Goal: Information Seeking & Learning: Learn about a topic

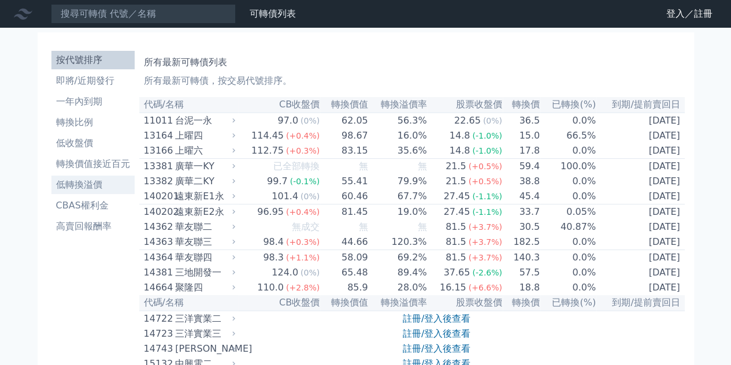
click at [59, 192] on li "低轉換溢價" at bounding box center [92, 185] width 83 height 14
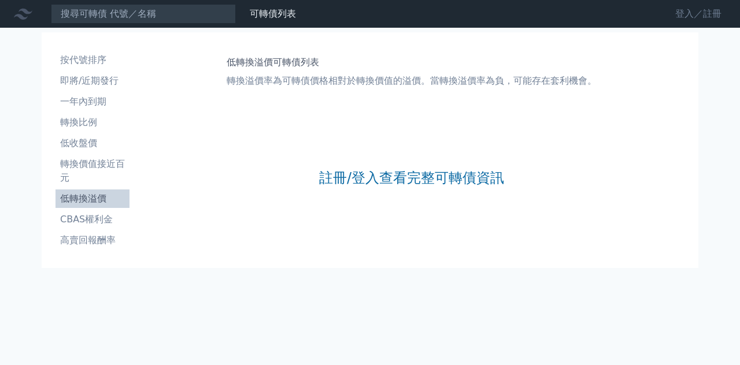
click at [681, 18] on link "登入／註冊" at bounding box center [698, 14] width 65 height 19
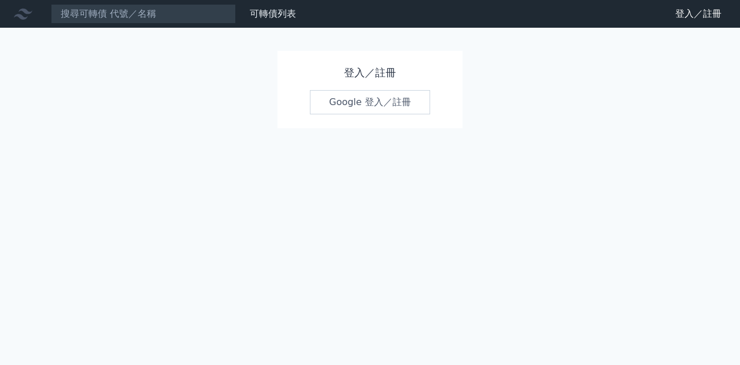
click at [354, 114] on link "Google 登入／註冊" at bounding box center [370, 102] width 120 height 24
click at [405, 114] on link "Google 登入／註冊" at bounding box center [370, 102] width 120 height 24
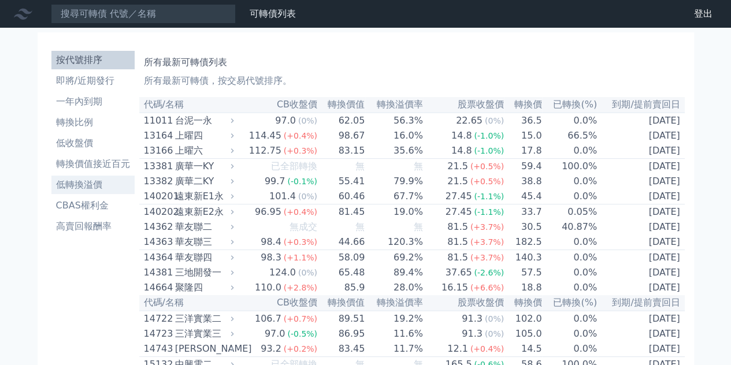
click at [53, 192] on li "低轉換溢價" at bounding box center [92, 185] width 83 height 14
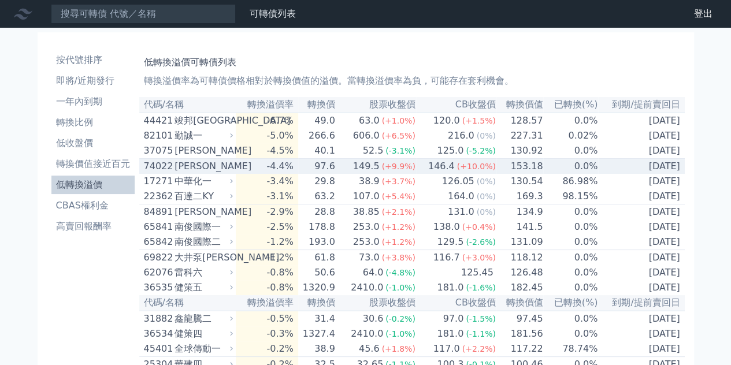
click at [178, 173] on div "[PERSON_NAME]" at bounding box center [203, 167] width 56 height 14
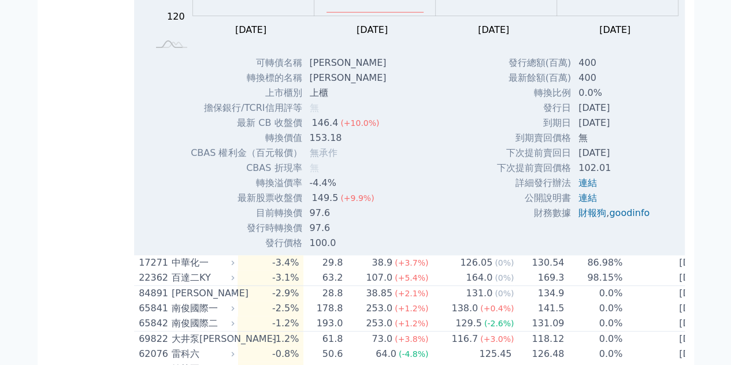
scroll to position [319, 0]
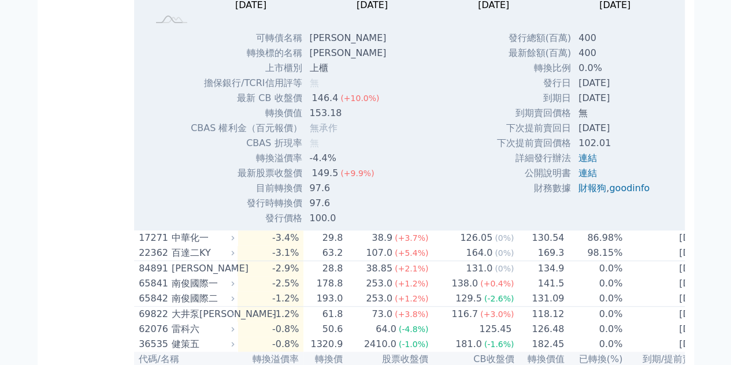
click at [597, 106] on td "[DATE]" at bounding box center [615, 98] width 87 height 15
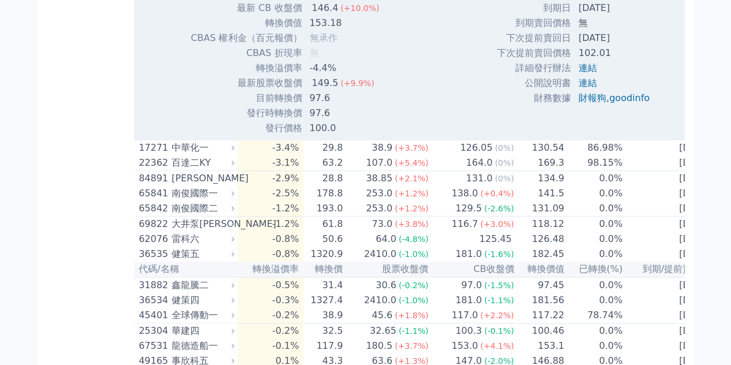
scroll to position [398, 0]
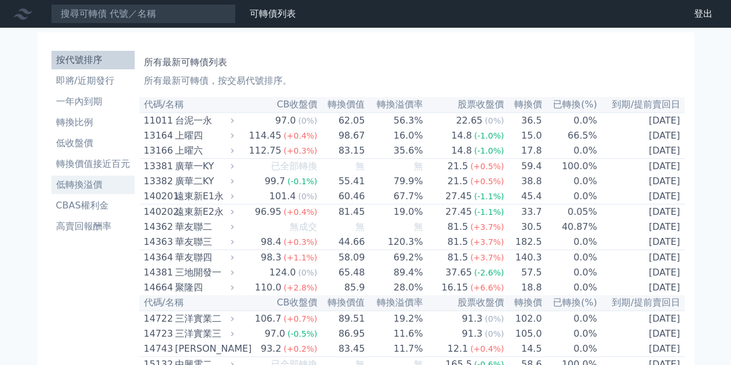
click at [51, 192] on li "低轉換溢價" at bounding box center [92, 185] width 83 height 14
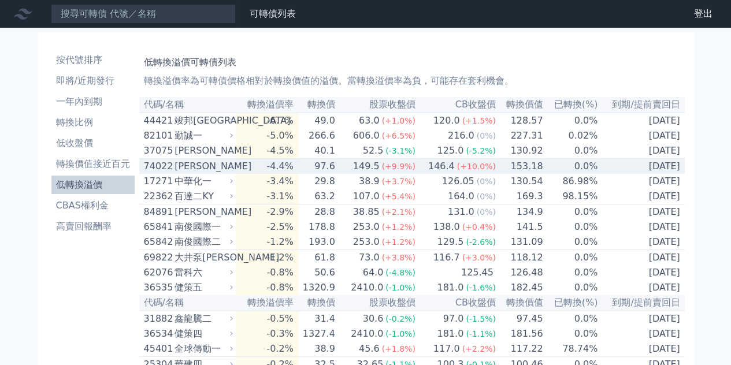
click at [178, 173] on div "邑錡二" at bounding box center [203, 167] width 56 height 14
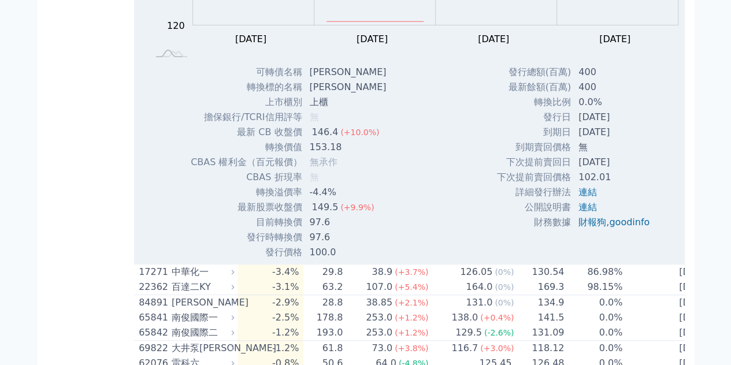
scroll to position [319, 0]
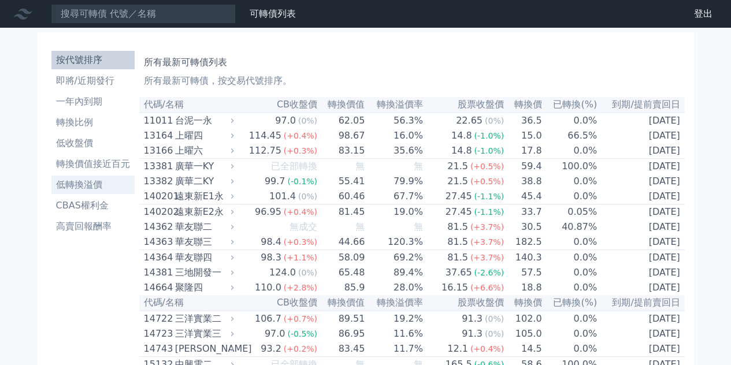
click at [80, 192] on li "低轉換溢價" at bounding box center [92, 185] width 83 height 14
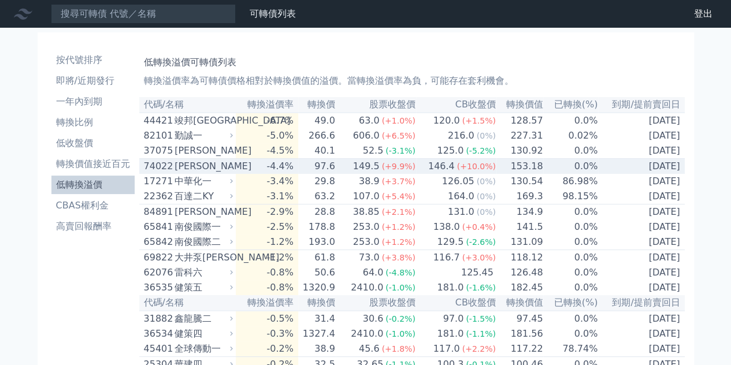
click at [176, 173] on div "[PERSON_NAME]" at bounding box center [203, 167] width 56 height 14
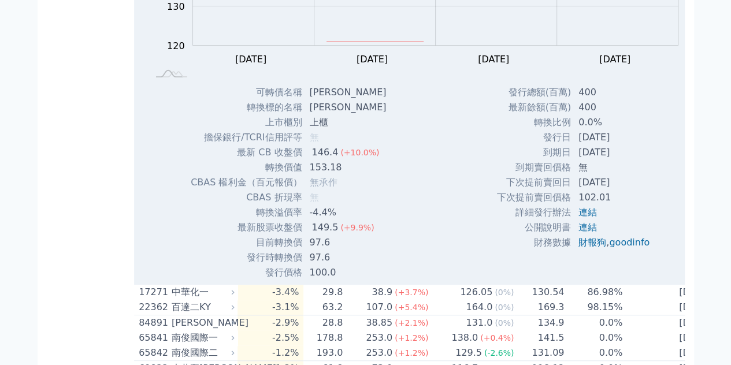
scroll to position [275, 0]
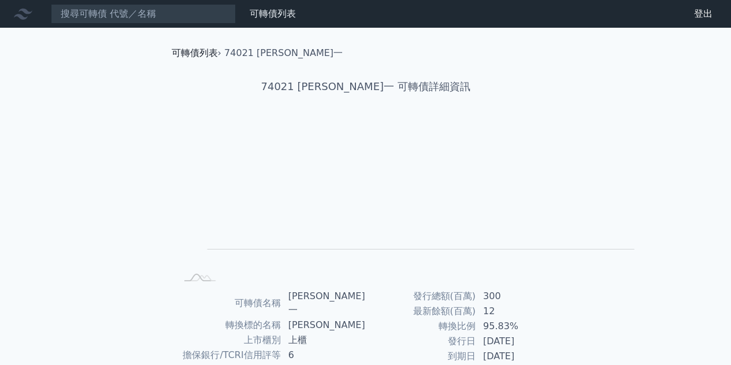
click at [172, 58] on link "可轉債列表" at bounding box center [195, 52] width 46 height 11
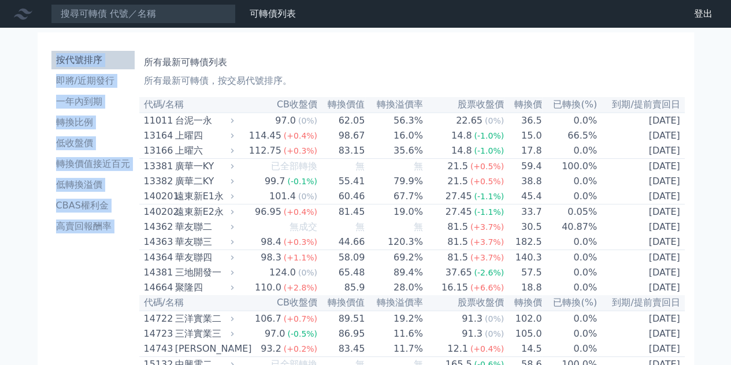
drag, startPoint x: 135, startPoint y: 55, endPoint x: 2, endPoint y: 71, distance: 134.0
click at [51, 192] on li "低轉換溢價" at bounding box center [92, 185] width 83 height 14
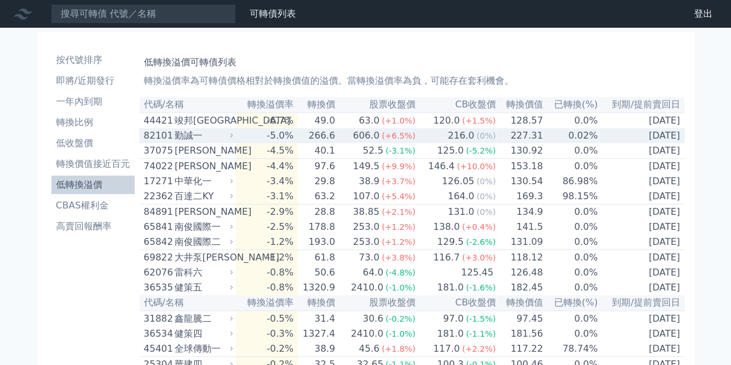
scroll to position [23, 0]
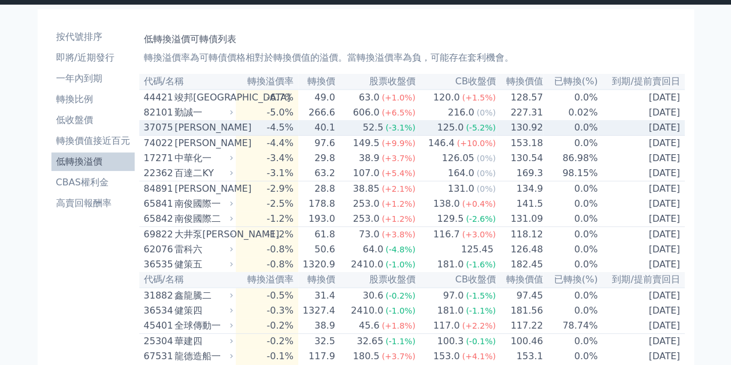
click at [278, 136] on td "-4.5%" at bounding box center [267, 128] width 62 height 16
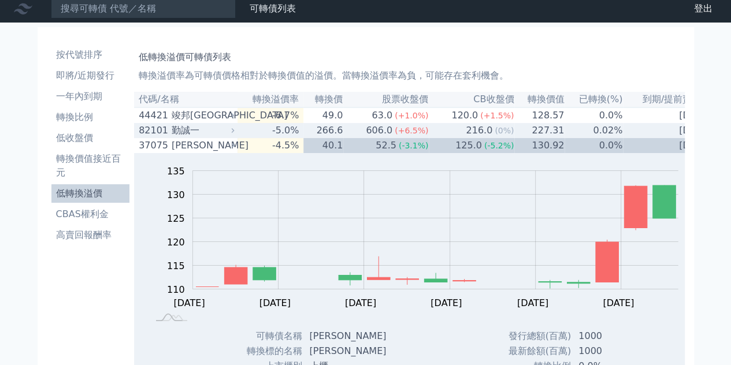
scroll to position [0, 0]
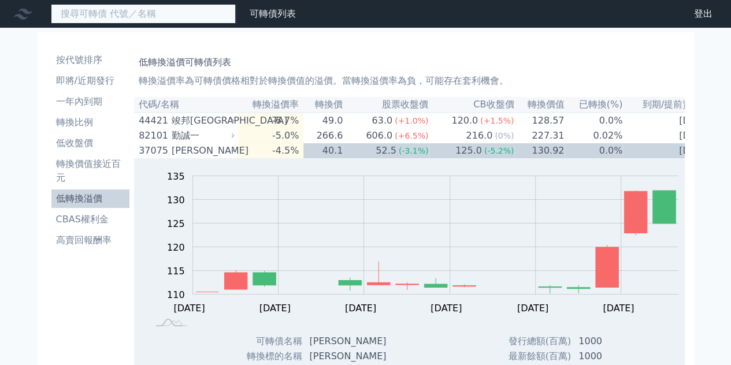
click at [236, 19] on input at bounding box center [143, 14] width 185 height 20
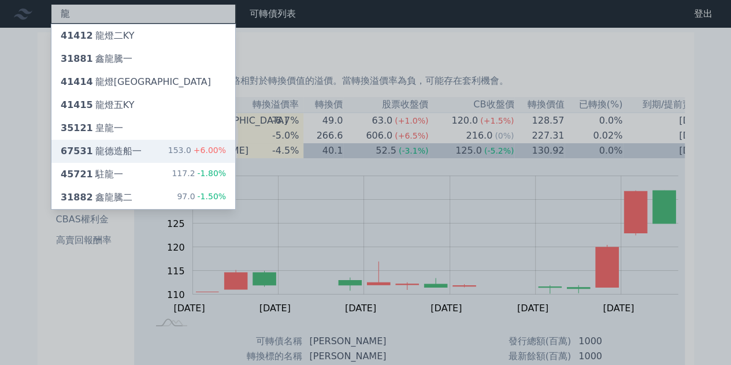
type input "龍"
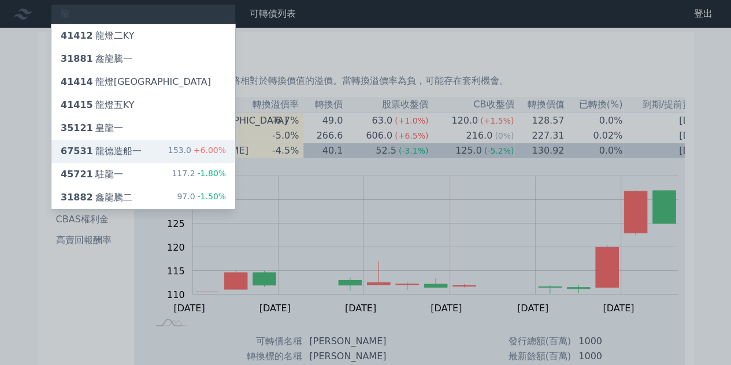
click at [200, 163] on div "67531 龍德造船一 153.0 +6.00%" at bounding box center [143, 151] width 184 height 23
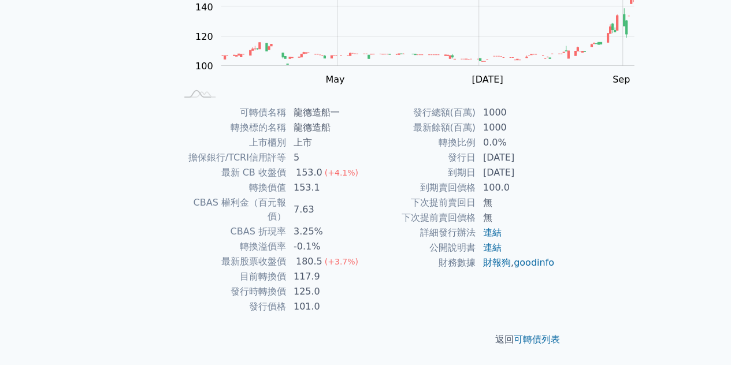
scroll to position [263, 0]
drag, startPoint x: 278, startPoint y: 107, endPoint x: 342, endPoint y: 117, distance: 64.9
click at [342, 117] on td "龍德造船一" at bounding box center [326, 112] width 79 height 15
copy td "龍德造船一"
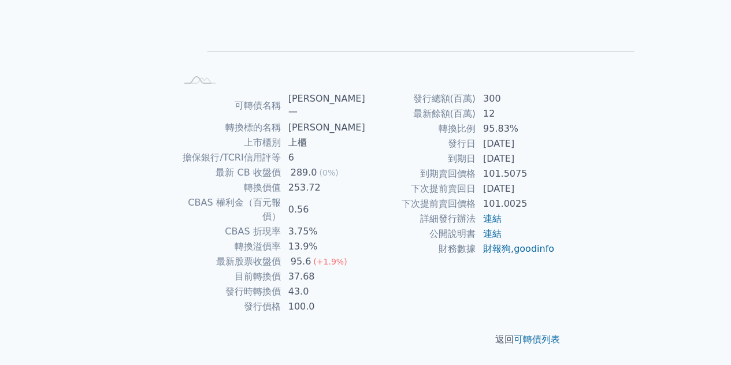
scroll to position [231, 0]
